Goal: Check status

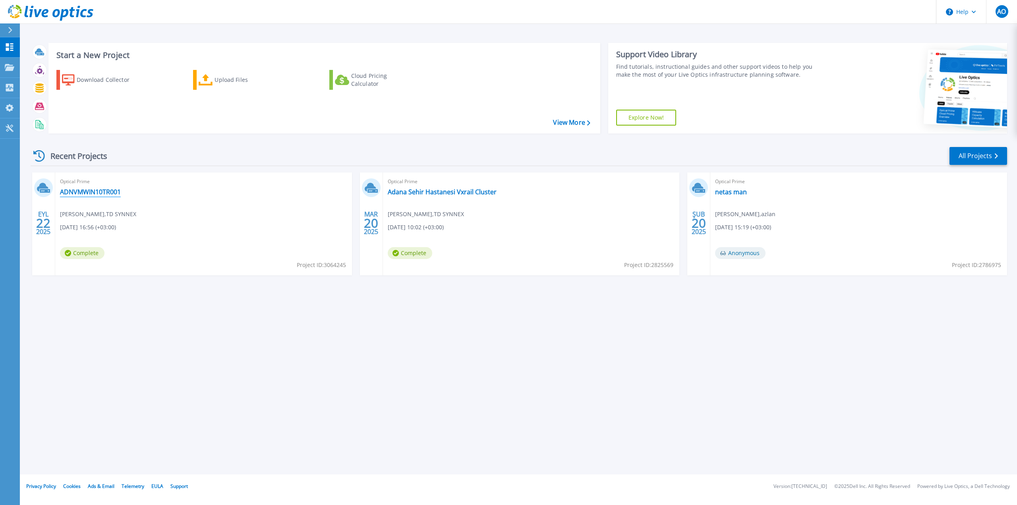
click at [91, 189] on link "ADNVMWIN10TR001" at bounding box center [90, 192] width 61 height 8
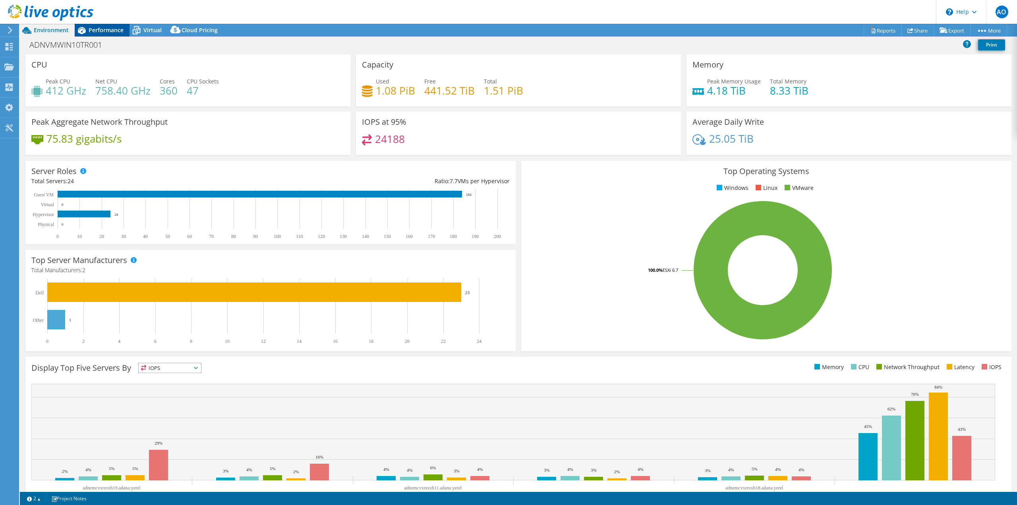
click at [107, 31] on span "Performance" at bounding box center [106, 30] width 35 height 8
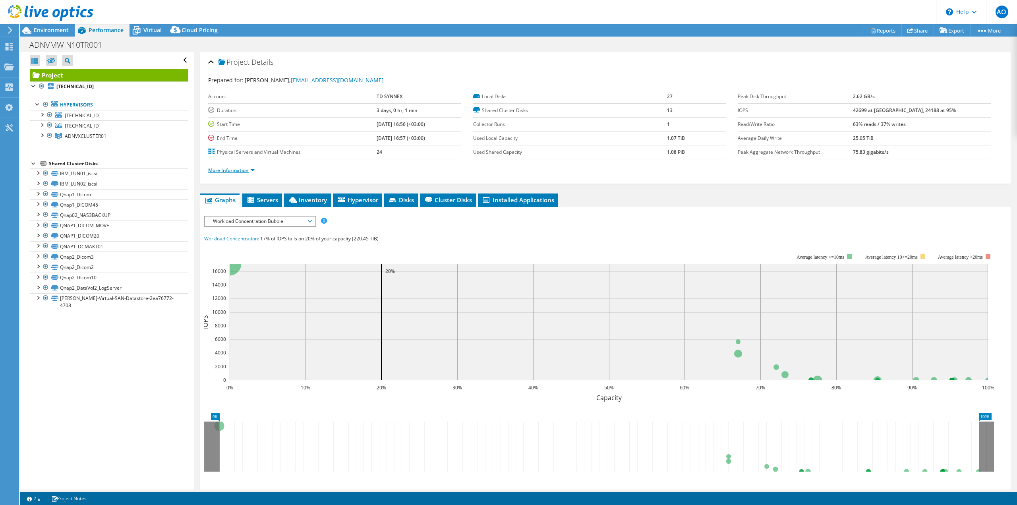
click at [242, 172] on link "More Information" at bounding box center [231, 170] width 46 height 7
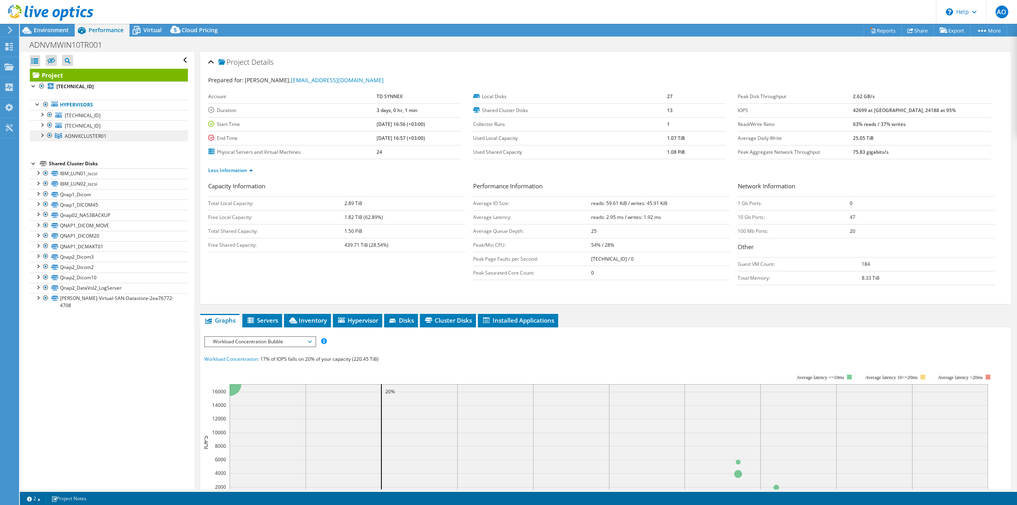
click at [88, 138] on span "ADNVXCLUSTER01" at bounding box center [86, 136] width 42 height 7
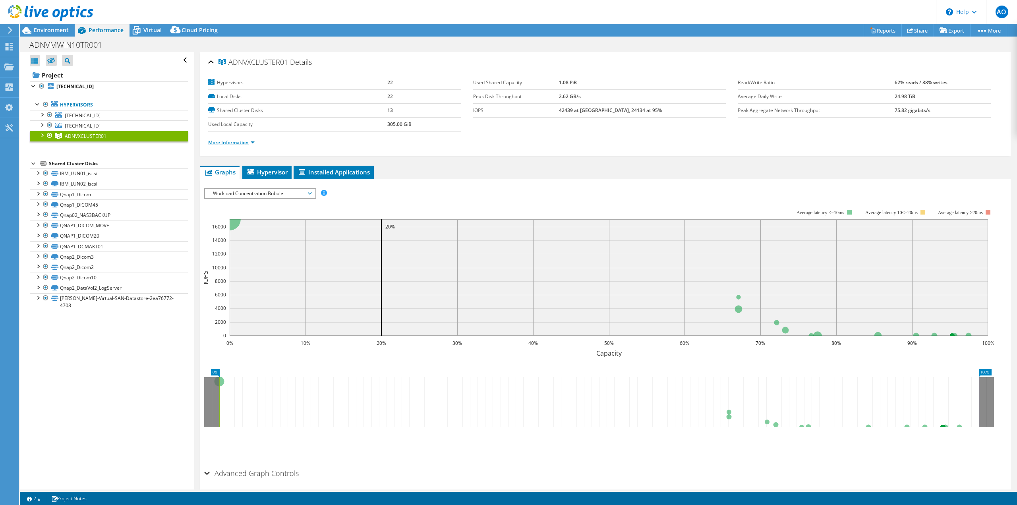
click at [236, 145] on link "More Information" at bounding box center [231, 142] width 46 height 7
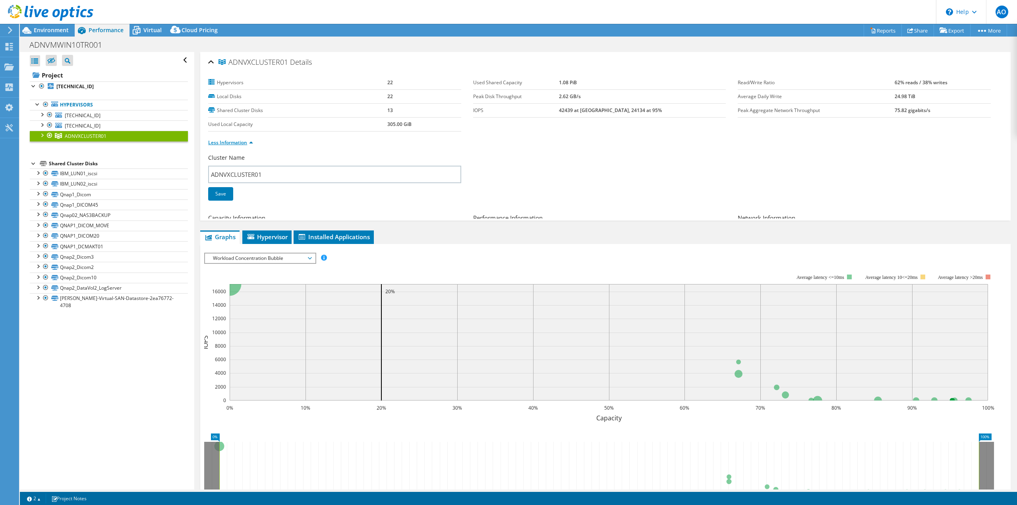
click at [236, 141] on link "Less Information" at bounding box center [230, 142] width 45 height 7
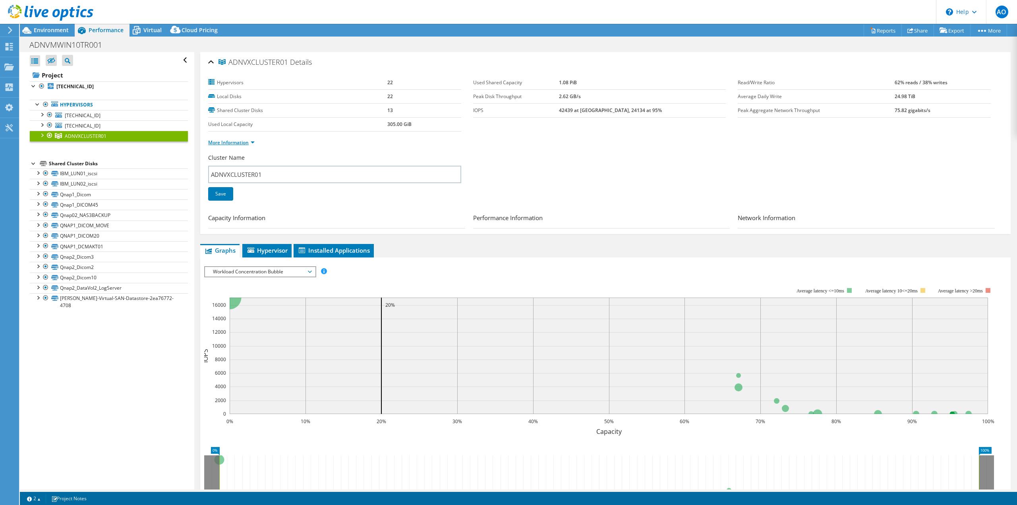
click at [235, 141] on link "More Information" at bounding box center [231, 142] width 46 height 7
